Goal: Navigation & Orientation: Find specific page/section

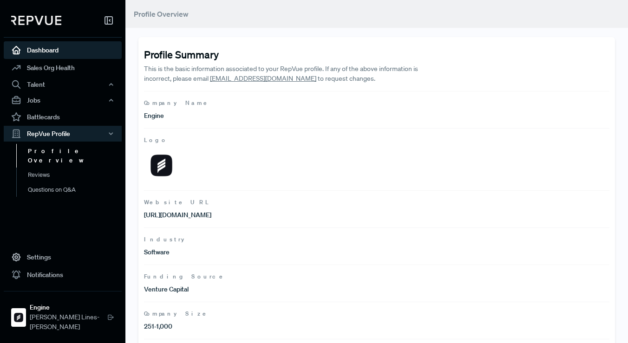
click at [48, 55] on link "Dashboard" at bounding box center [63, 50] width 118 height 18
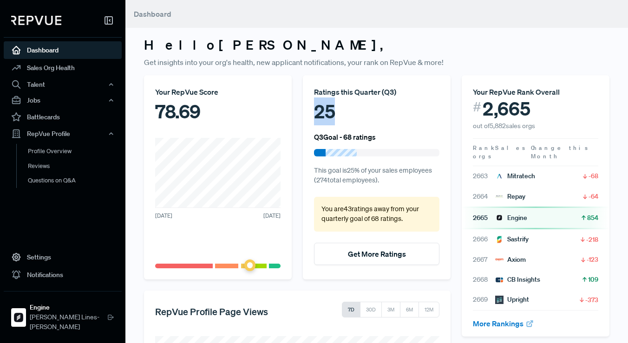
drag, startPoint x: 315, startPoint y: 110, endPoint x: 344, endPoint y: 114, distance: 29.1
click at [343, 114] on div "25" at bounding box center [376, 112] width 125 height 28
click at [342, 117] on div "25" at bounding box center [376, 112] width 125 height 28
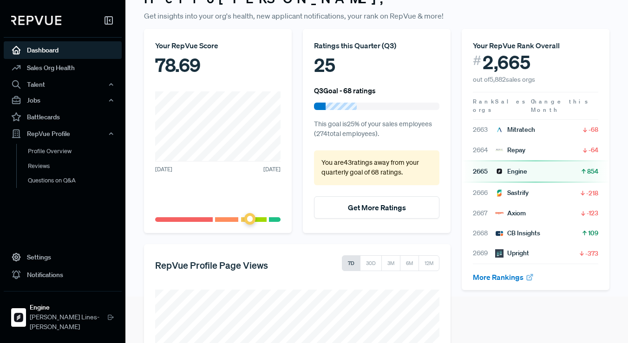
scroll to position [19, 0]
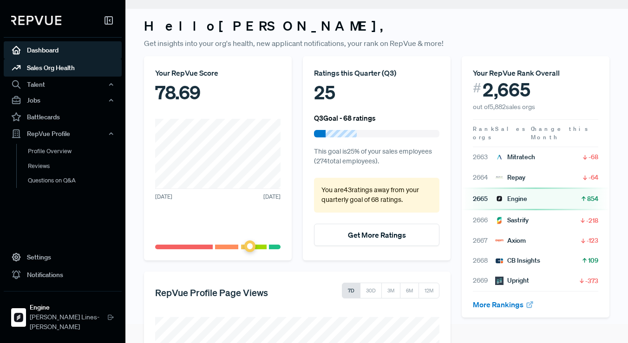
click at [53, 71] on link "Sales Org Health" at bounding box center [63, 68] width 118 height 18
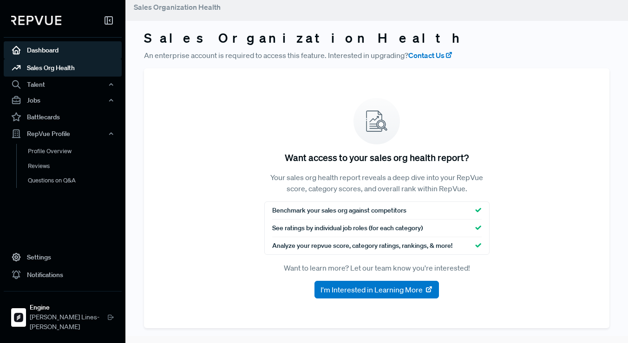
click at [52, 49] on link "Dashboard" at bounding box center [63, 50] width 118 height 18
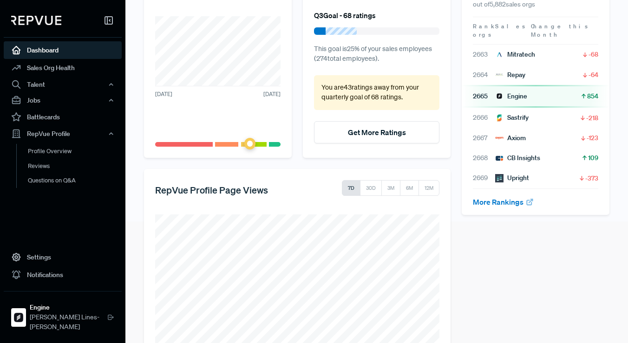
scroll to position [161, 0]
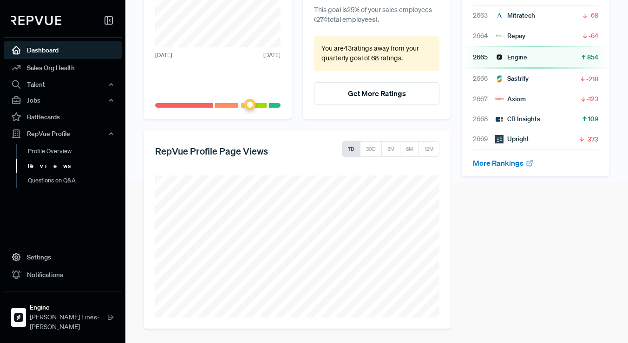
click at [51, 163] on link "Reviews" at bounding box center [75, 166] width 118 height 15
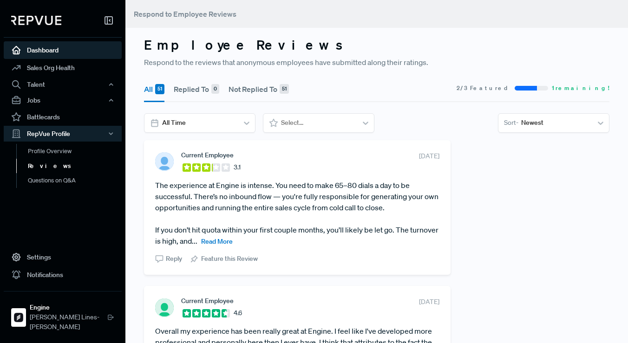
click at [75, 54] on link "Dashboard" at bounding box center [63, 50] width 118 height 18
